Goal: Information Seeking & Learning: Learn about a topic

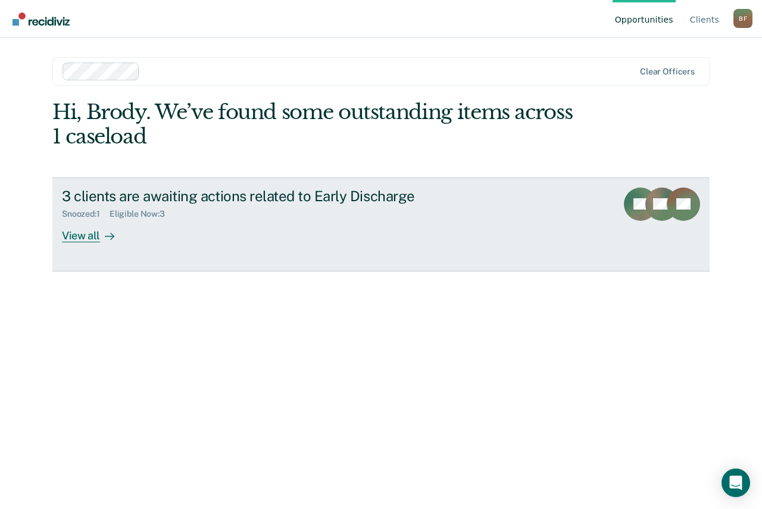
click at [114, 239] on icon at bounding box center [110, 237] width 10 height 10
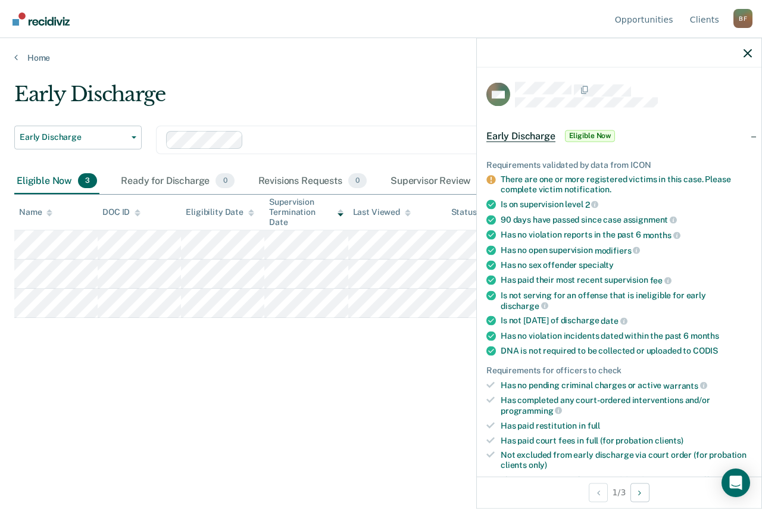
click at [358, 84] on div "Early Discharge" at bounding box center [357, 99] width 686 height 34
click at [748, 52] on icon "button" at bounding box center [747, 53] width 8 height 8
